Goal: Information Seeking & Learning: Learn about a topic

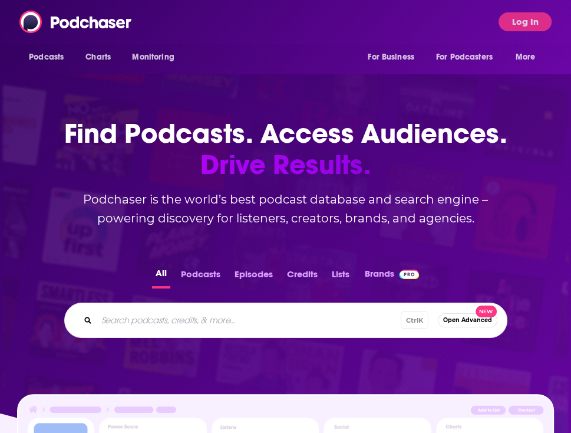
click at [243, 24] on div "Podcasts Charts Monitoring For Business For Podcasters More Log In" at bounding box center [285, 22] width 571 height 44
click at [197, 319] on input "Search podcasts, credits, & more..." at bounding box center [267, 320] width 341 height 19
paste input "Health Equity Now"
type input "Health Equity Now"
click at [197, 319] on input "Health Equity Now" at bounding box center [256, 320] width 318 height 19
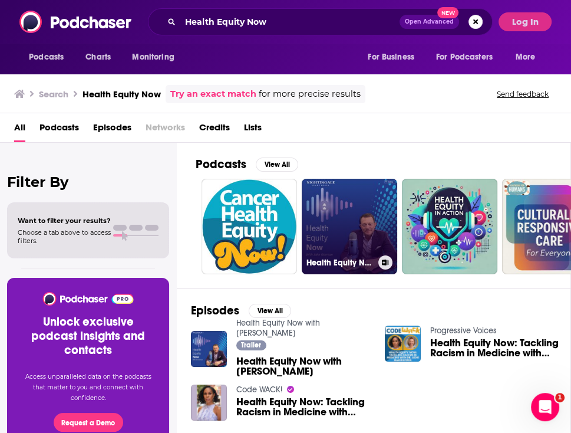
click at [328, 219] on link "Health Equity Now with [PERSON_NAME]" at bounding box center [350, 227] width 96 height 96
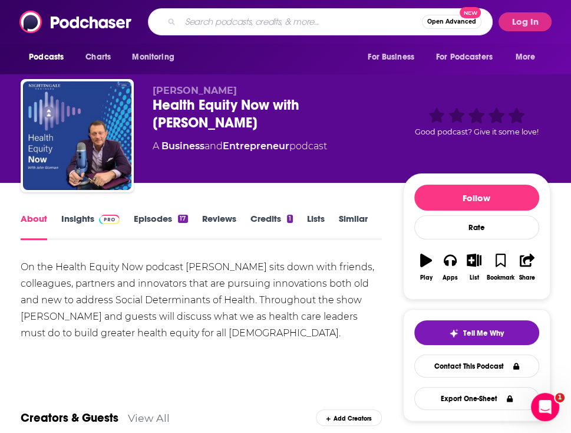
click at [286, 17] on input "Search podcasts, credits, & more..." at bounding box center [301, 21] width 242 height 19
click at [377, 308] on div "On the Health Equity Now podcast [PERSON_NAME] sits down with friends, colleagu…" at bounding box center [201, 300] width 361 height 83
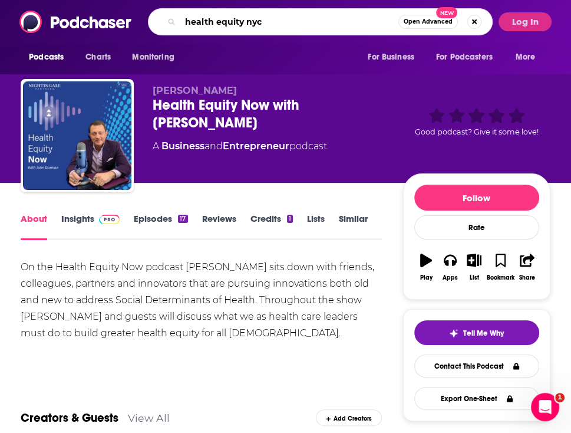
drag, startPoint x: 287, startPoint y: 23, endPoint x: -142, endPoint y: 13, distance: 428.2
click at [0, 13] on html "Podcasts Charts Monitoring health equity nyc Open Advanced New For Business For…" at bounding box center [285, 216] width 571 height 433
type input "doctor radio"
click at [239, 21] on input "doctor radio" at bounding box center [289, 21] width 218 height 19
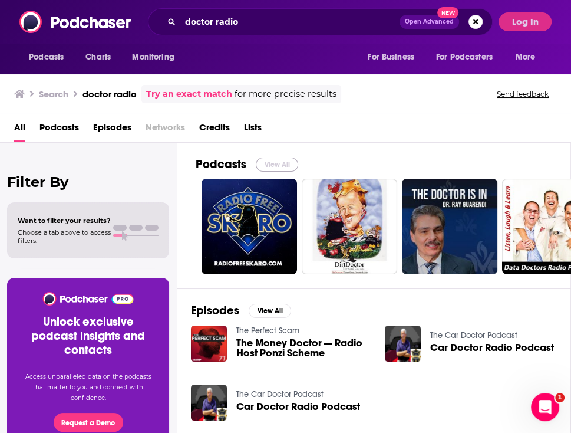
click at [282, 167] on button "View All" at bounding box center [277, 164] width 42 height 14
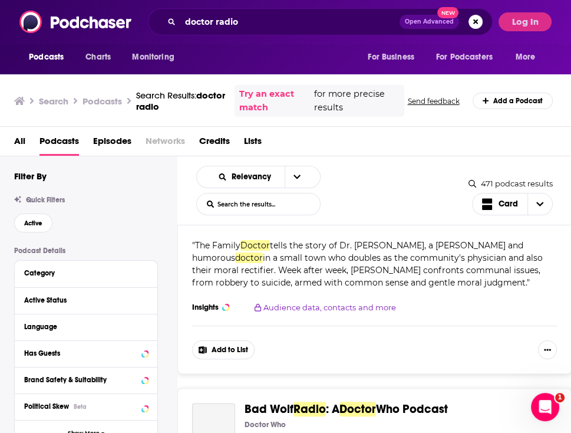
scroll to position [1356, 0]
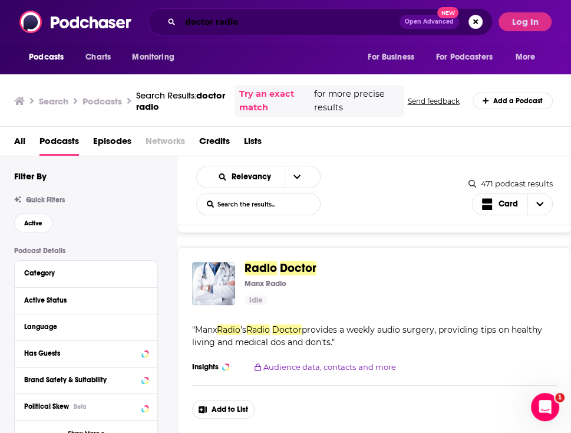
click at [282, 24] on input "doctor radio" at bounding box center [289, 21] width 219 height 19
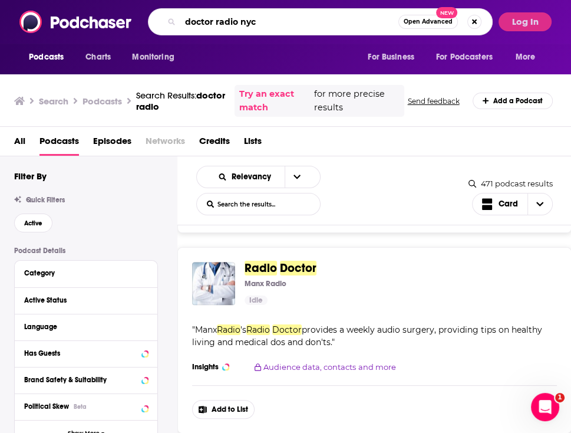
type input "doctor radio nyc"
